Goal: Task Accomplishment & Management: Manage account settings

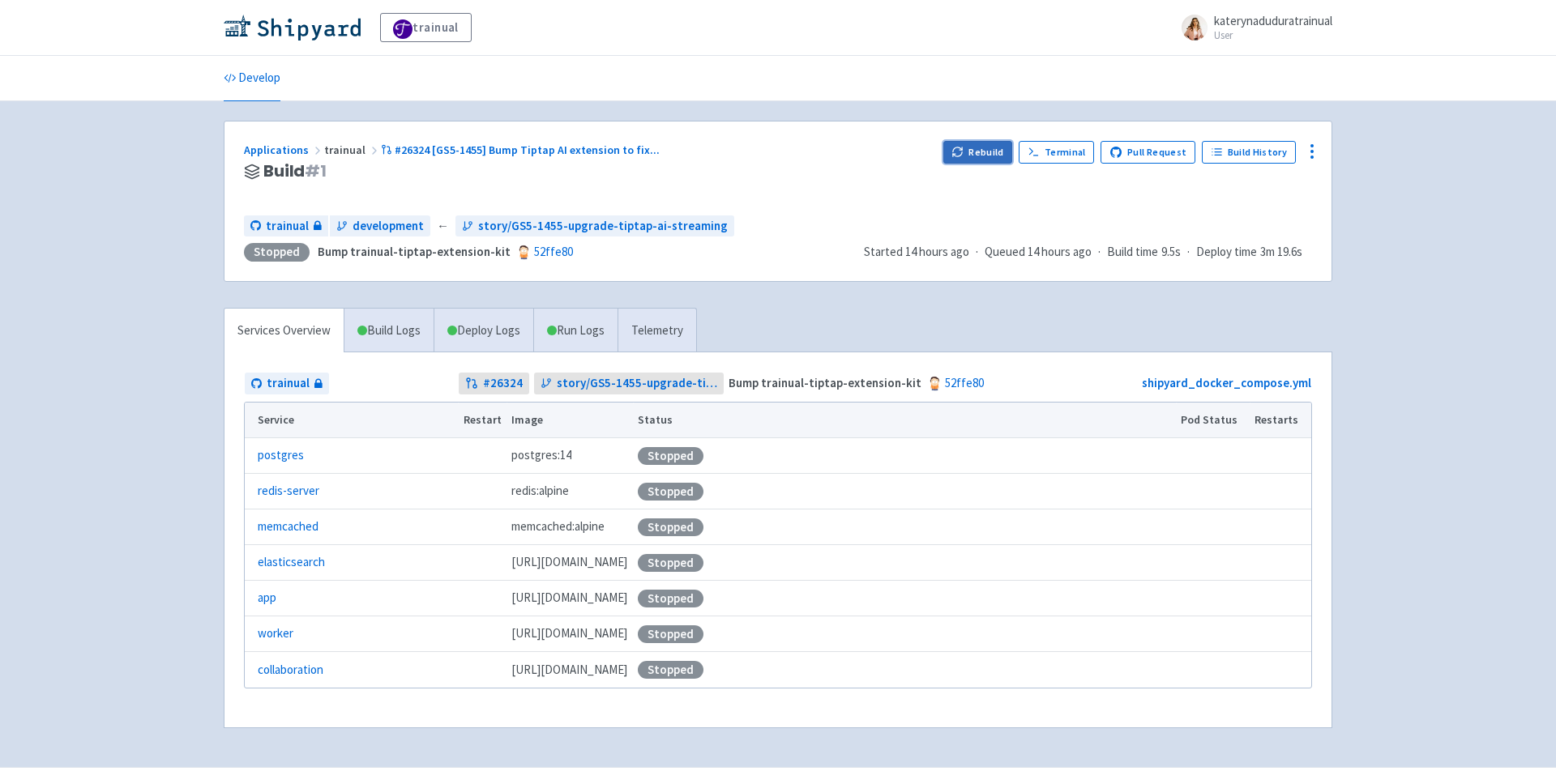
click at [974, 159] on button "Rebuild" at bounding box center [977, 152] width 69 height 23
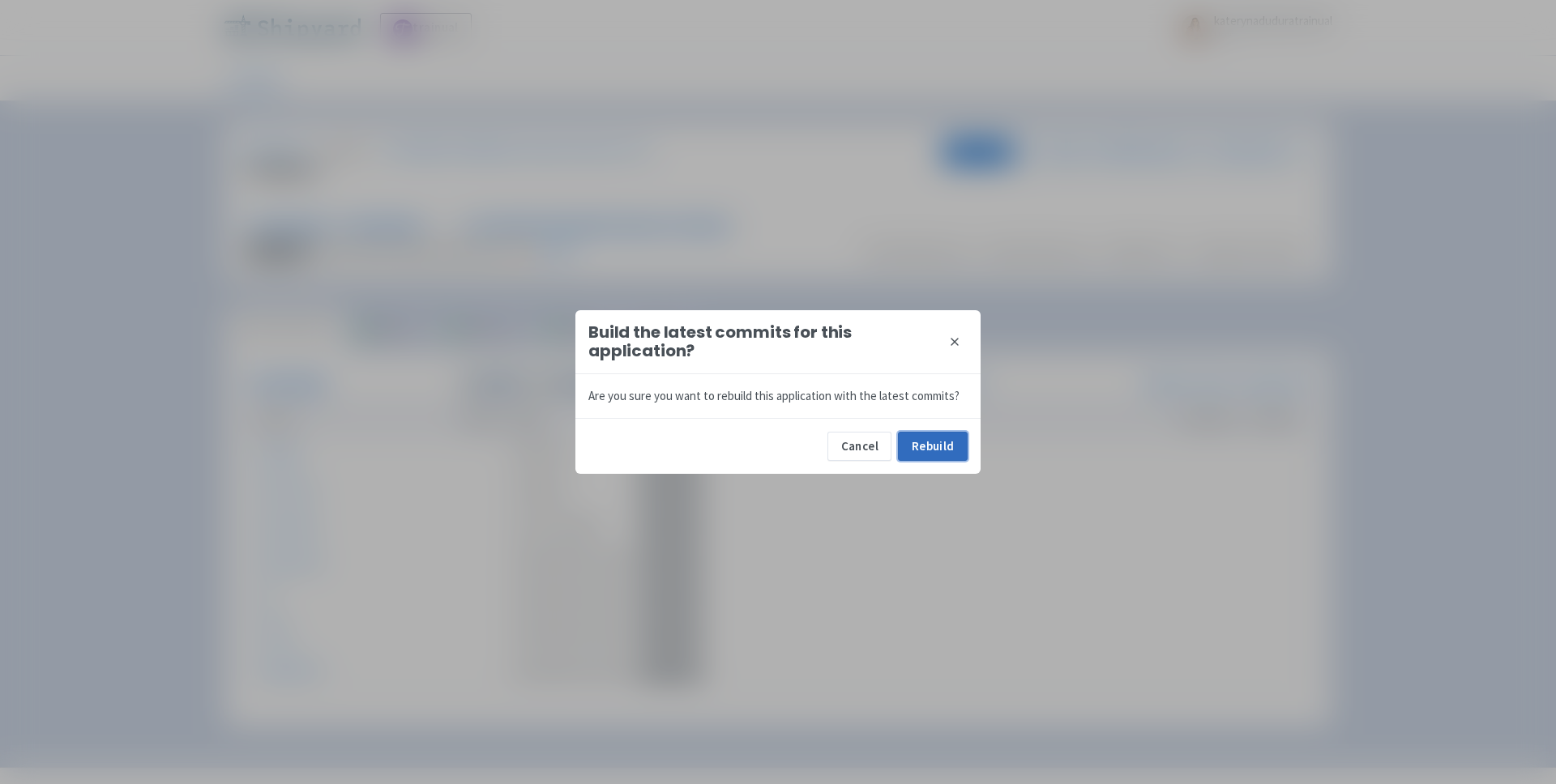
click at [940, 457] on button "Rebuild" at bounding box center [932, 446] width 69 height 30
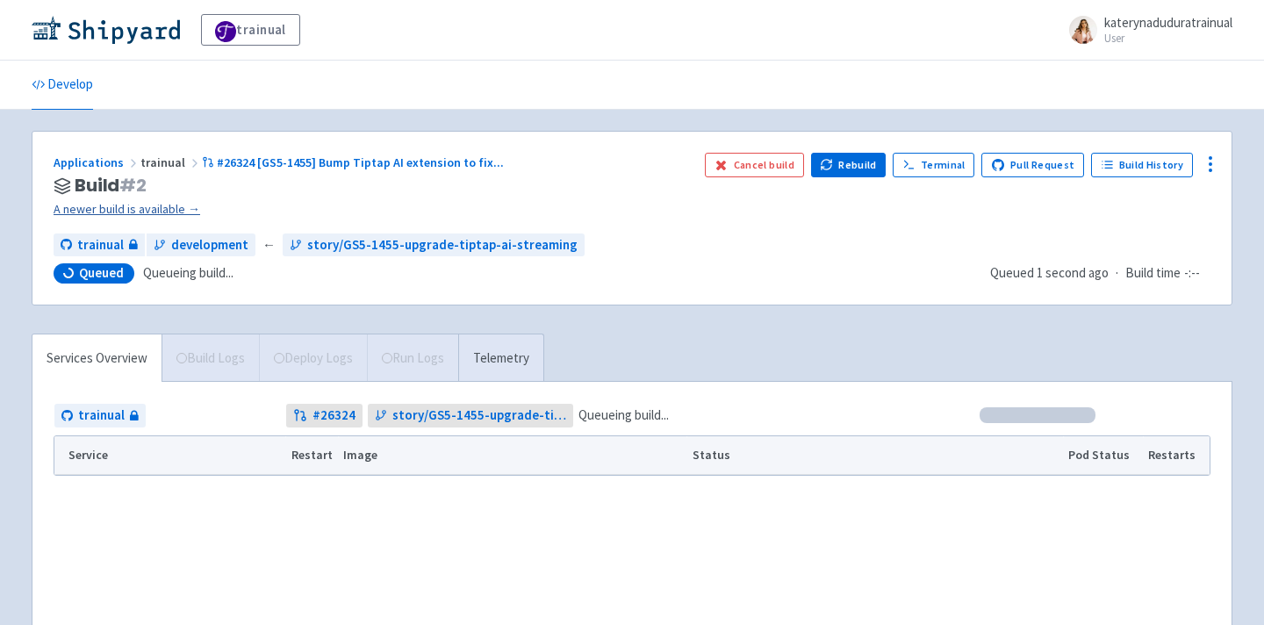
click at [153, 211] on link "A newer build is available →" at bounding box center [372, 209] width 637 height 20
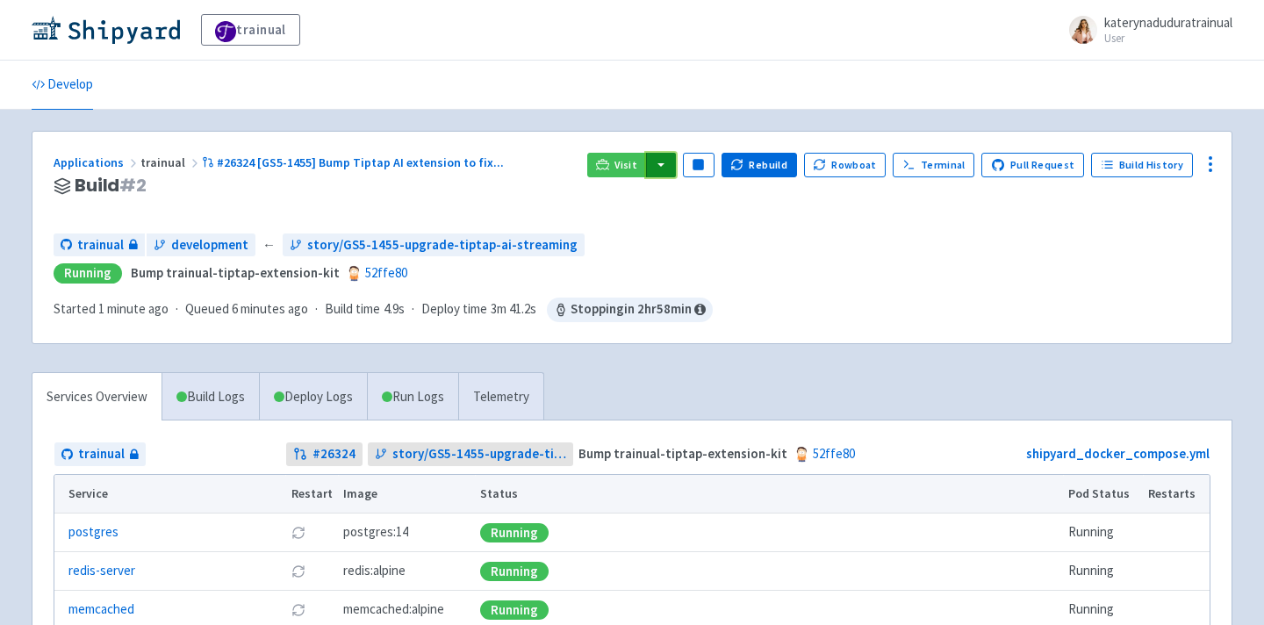
click at [668, 166] on button "button" at bounding box center [661, 165] width 30 height 25
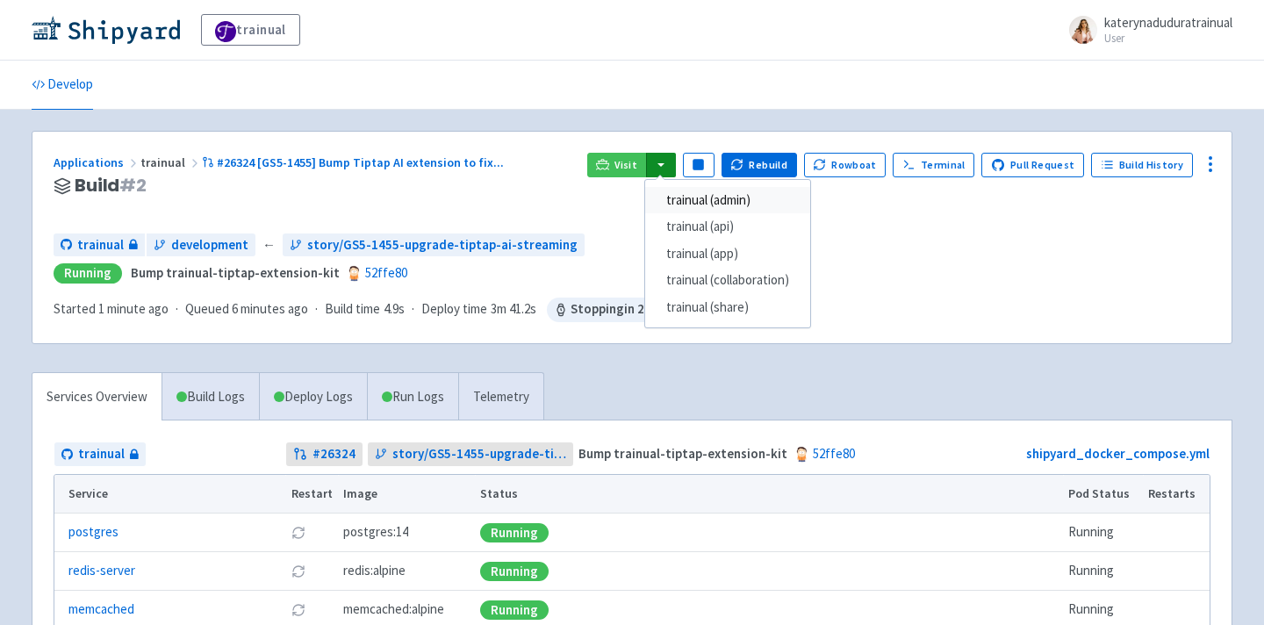
click at [713, 195] on link "trainual (admin)" at bounding box center [727, 200] width 165 height 27
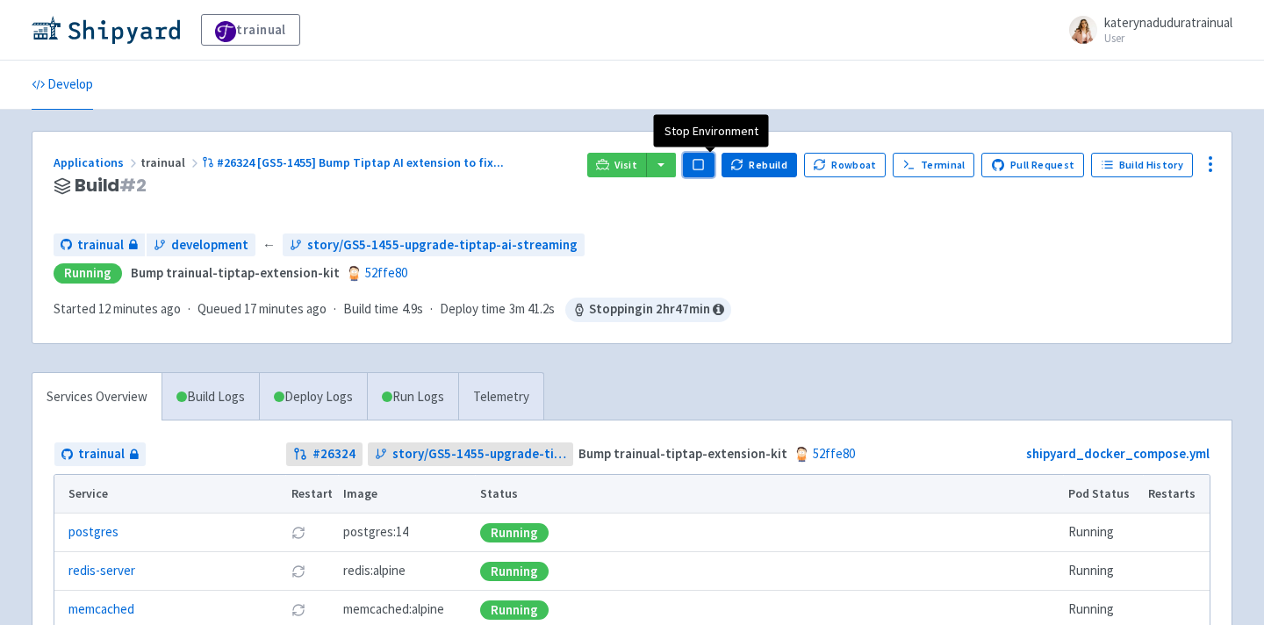
click at [715, 154] on button "Pause" at bounding box center [699, 165] width 32 height 25
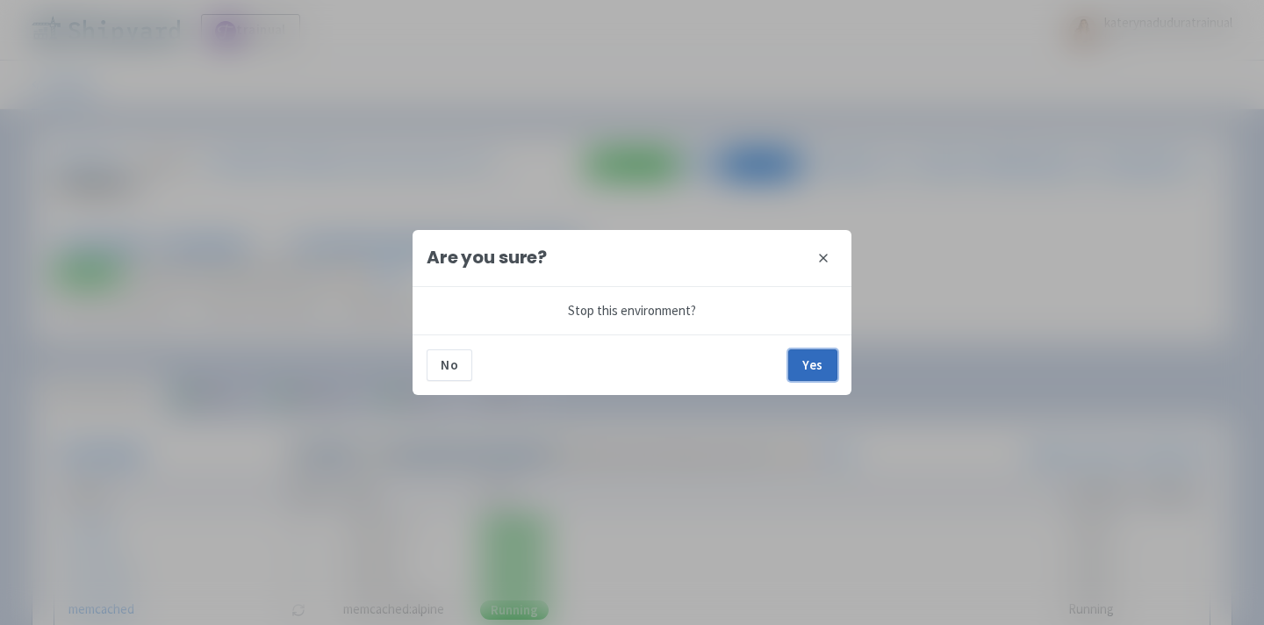
click at [809, 364] on button "Yes" at bounding box center [812, 365] width 49 height 32
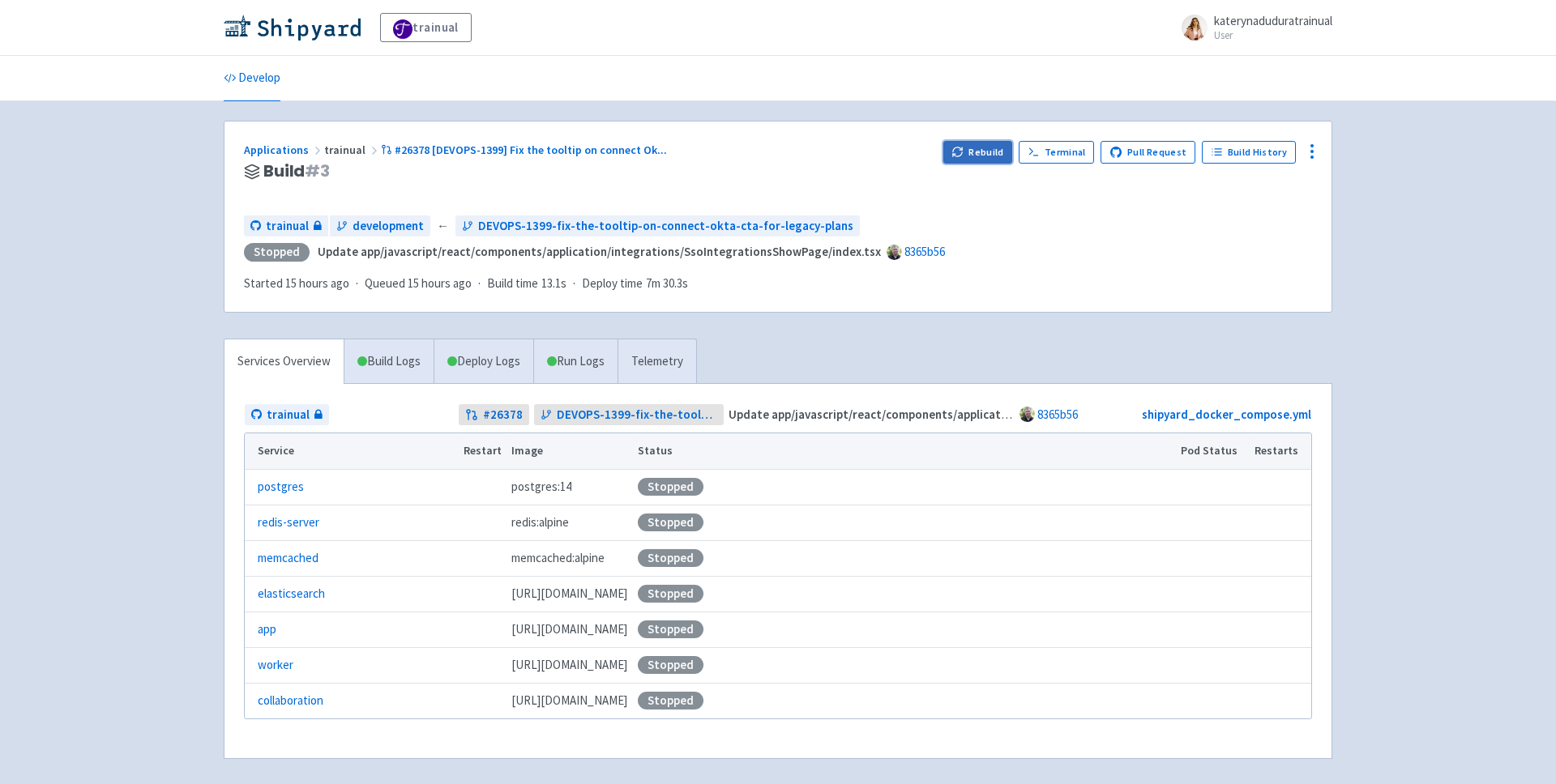
click at [987, 145] on button "Rebuild" at bounding box center [977, 152] width 69 height 23
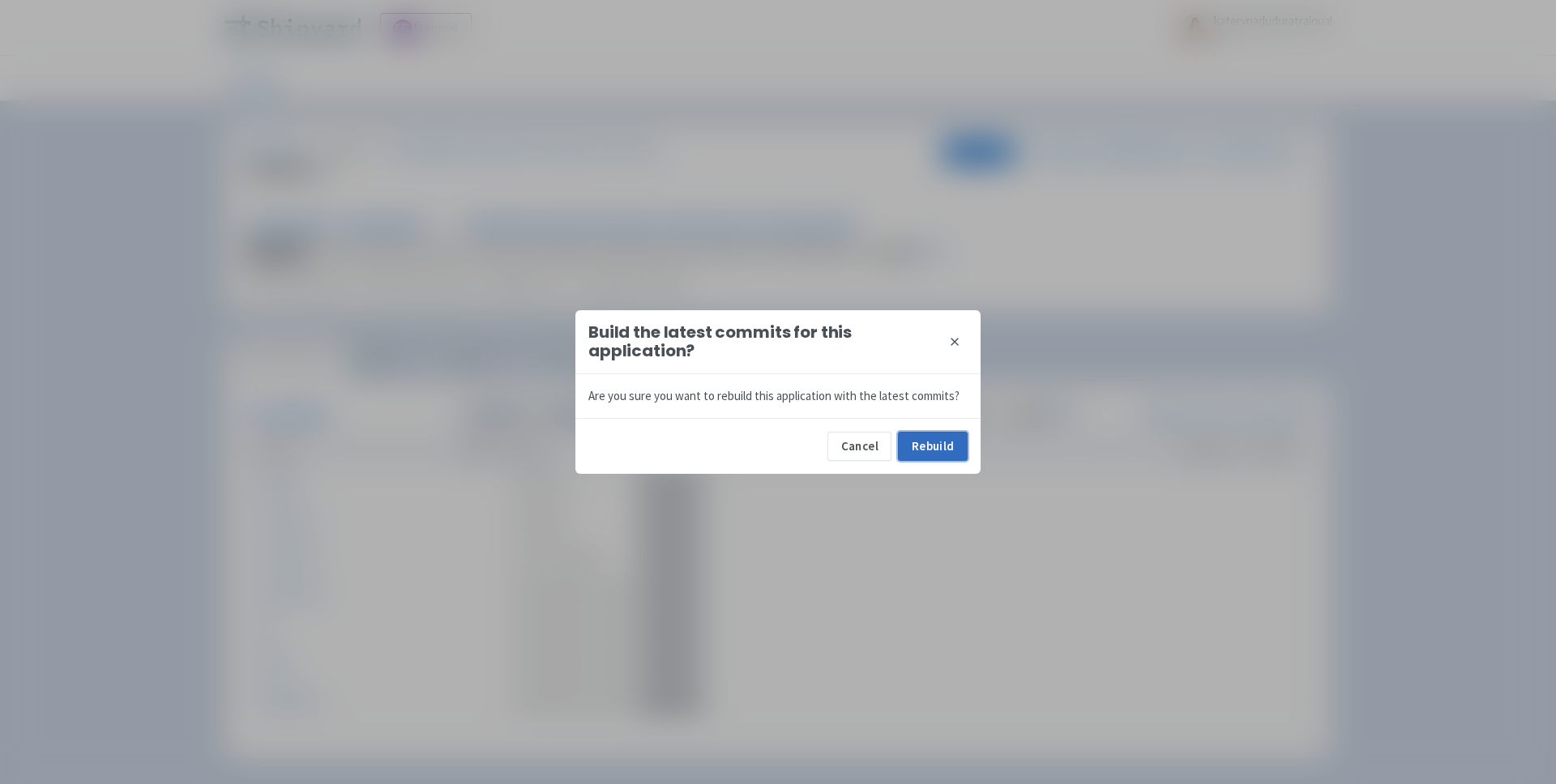
click at [925, 451] on button "Rebuild" at bounding box center [932, 446] width 69 height 30
